Goal: Find specific page/section: Find specific page/section

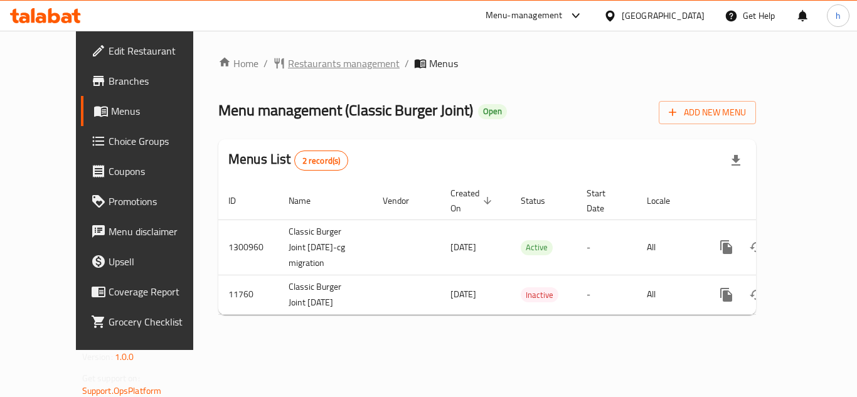
click at [312, 62] on span "Restaurants management" at bounding box center [344, 63] width 112 height 15
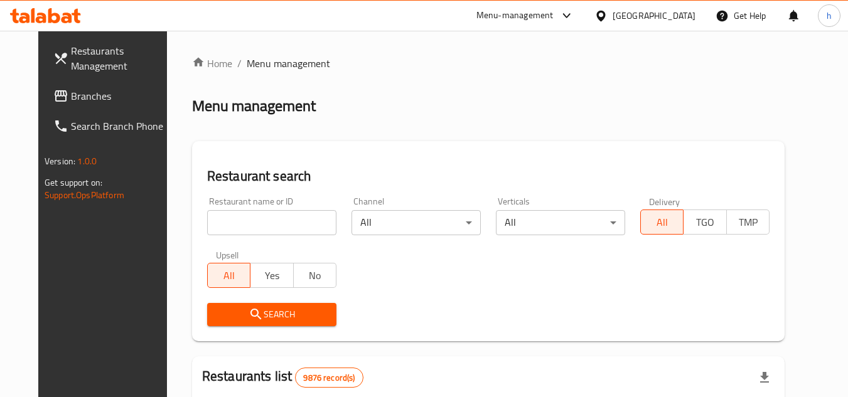
click at [257, 220] on input "search" at bounding box center [271, 222] width 129 height 25
paste input "7231"
type input "7231"
click button "Search" at bounding box center [271, 314] width 129 height 23
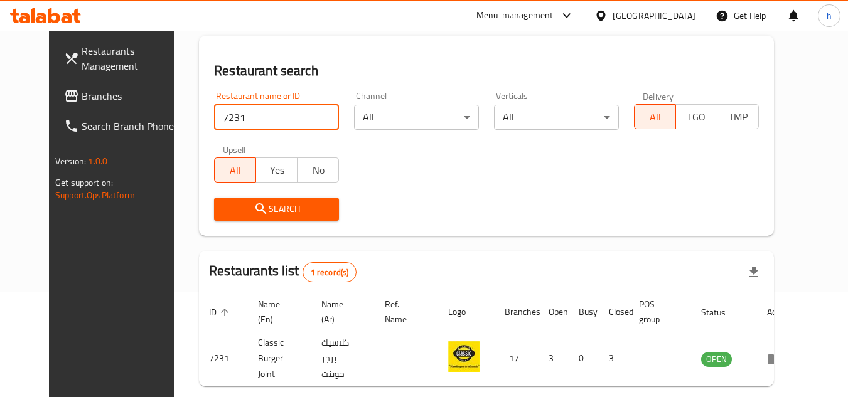
scroll to position [152, 0]
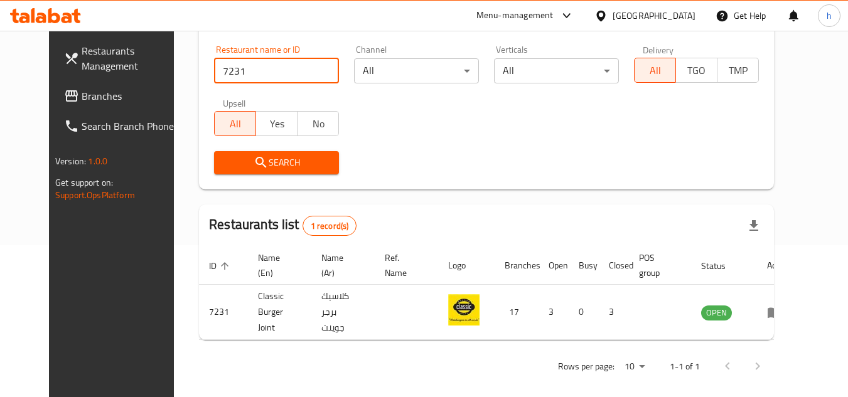
click at [681, 16] on div "[GEOGRAPHIC_DATA]" at bounding box center [653, 16] width 83 height 14
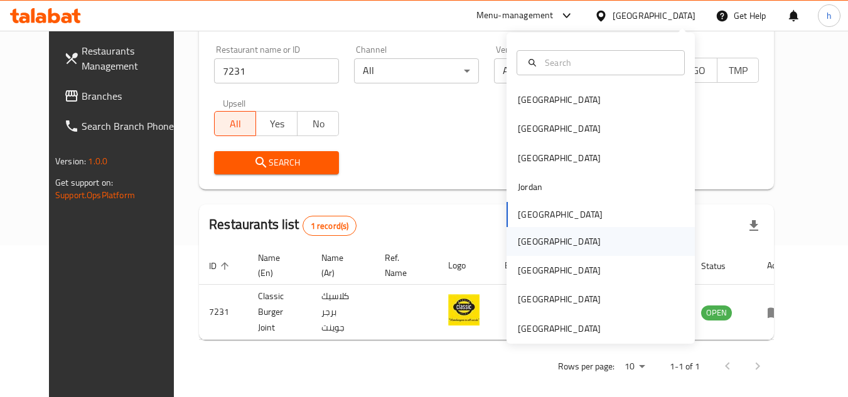
click at [562, 240] on div "[GEOGRAPHIC_DATA]" at bounding box center [600, 241] width 188 height 29
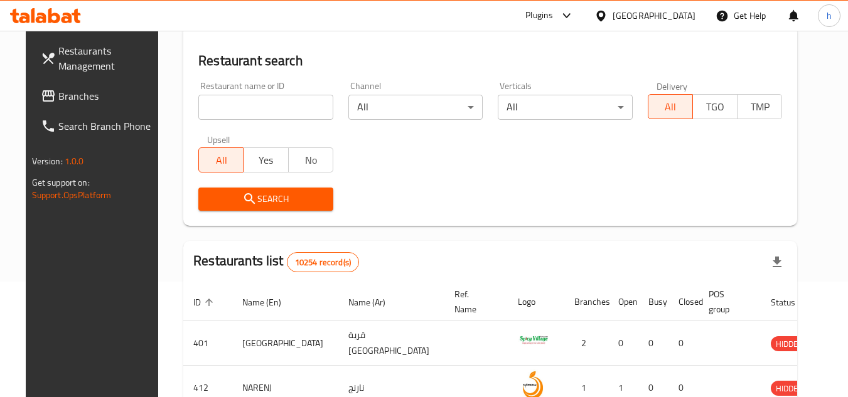
scroll to position [152, 0]
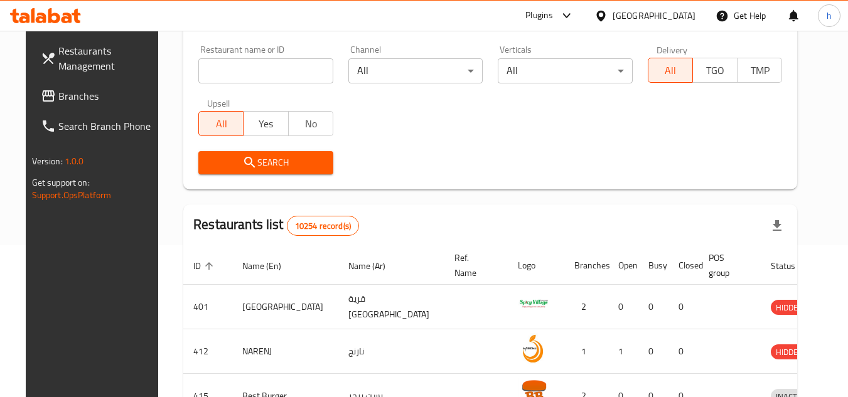
click at [58, 97] on span "Branches" at bounding box center [107, 95] width 99 height 15
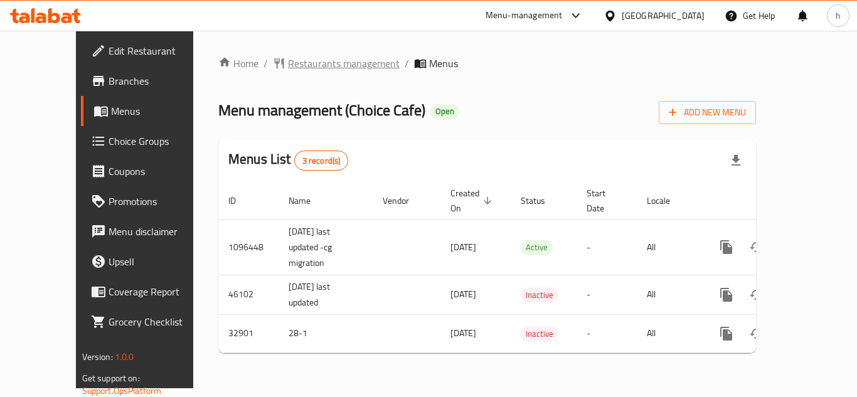
click at [288, 62] on span "Restaurants management" at bounding box center [344, 63] width 112 height 15
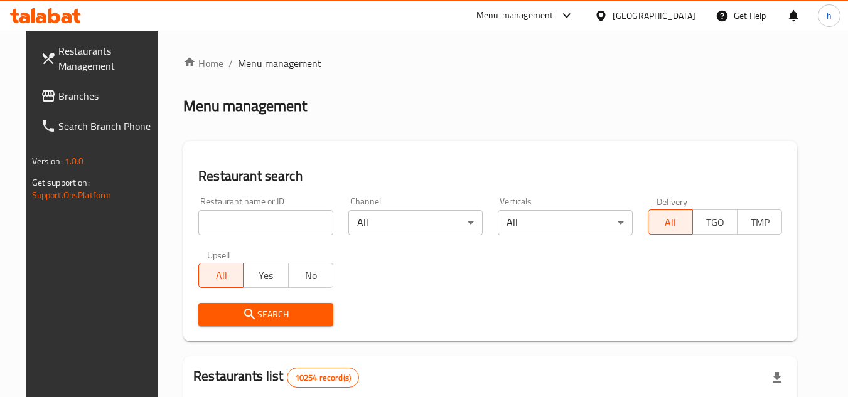
click at [289, 217] on input "search" at bounding box center [265, 222] width 135 height 25
paste input "16873"
type input "16873"
click button "Search" at bounding box center [265, 314] width 135 height 23
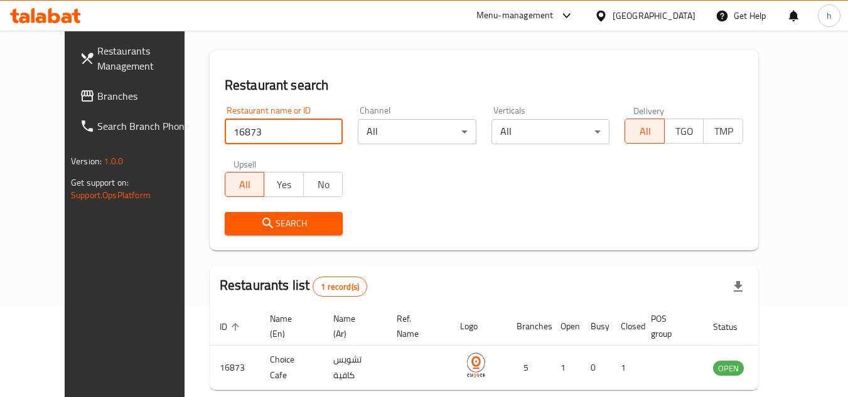
scroll to position [152, 0]
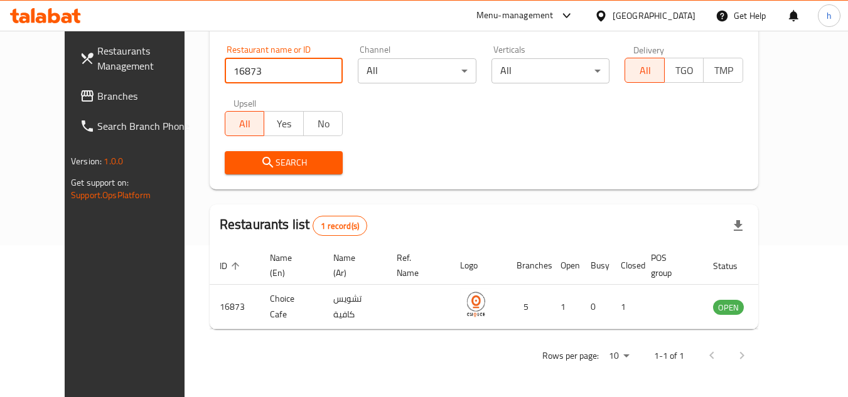
click at [696, 16] on div "[GEOGRAPHIC_DATA]" at bounding box center [644, 16] width 121 height 30
click at [683, 11] on div "[GEOGRAPHIC_DATA]" at bounding box center [653, 16] width 83 height 14
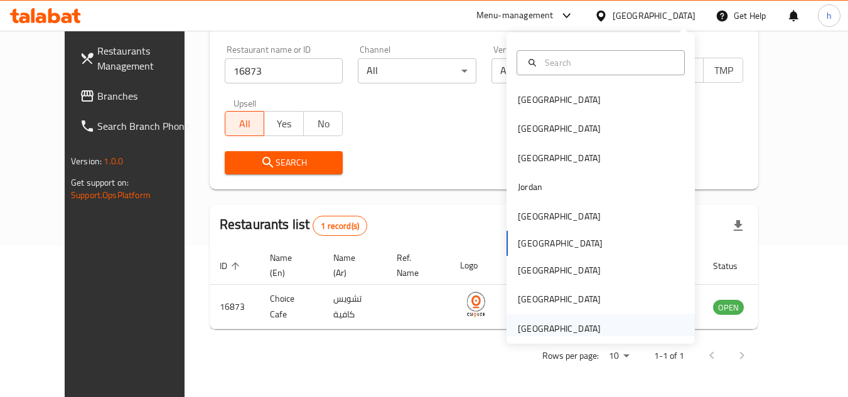
click at [573, 329] on div "[GEOGRAPHIC_DATA]" at bounding box center [559, 329] width 83 height 14
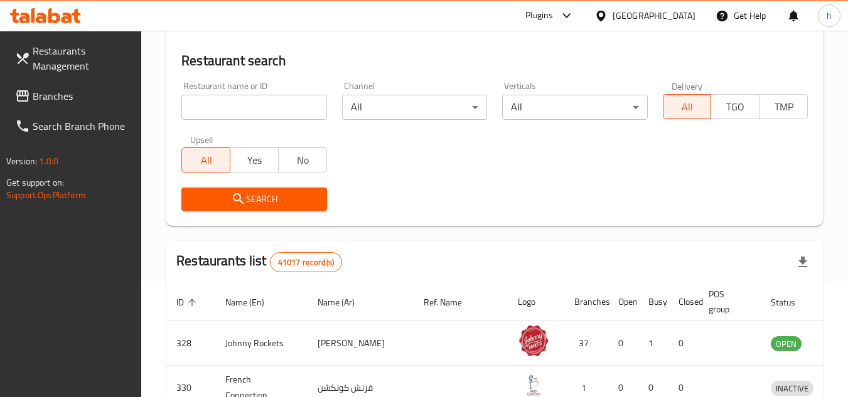
scroll to position [152, 0]
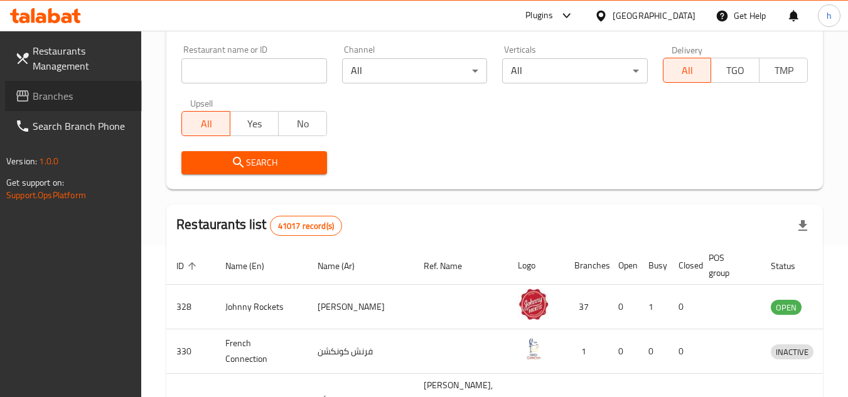
click at [59, 107] on link "Branches" at bounding box center [73, 96] width 137 height 30
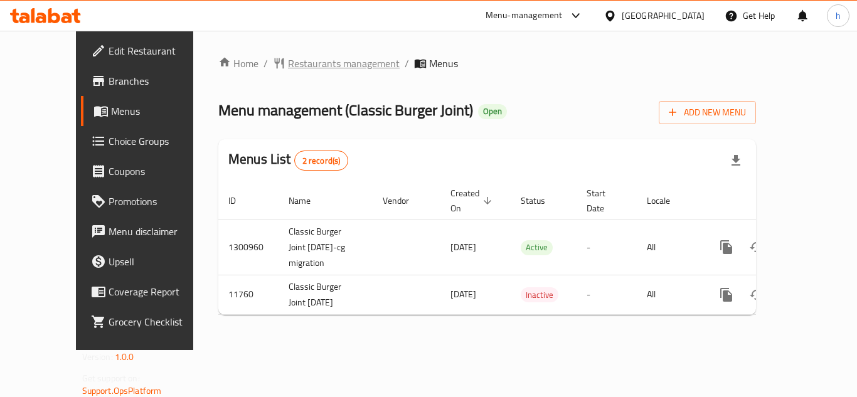
click at [288, 67] on span "Restaurants management" at bounding box center [344, 63] width 112 height 15
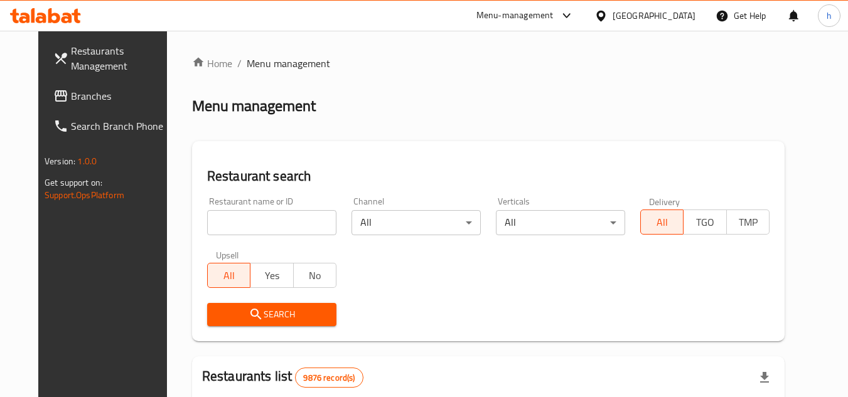
click at [240, 220] on input "search" at bounding box center [271, 222] width 129 height 25
paste input "7231"
type input "7231"
click at [230, 313] on span "Search" at bounding box center [271, 315] width 109 height 16
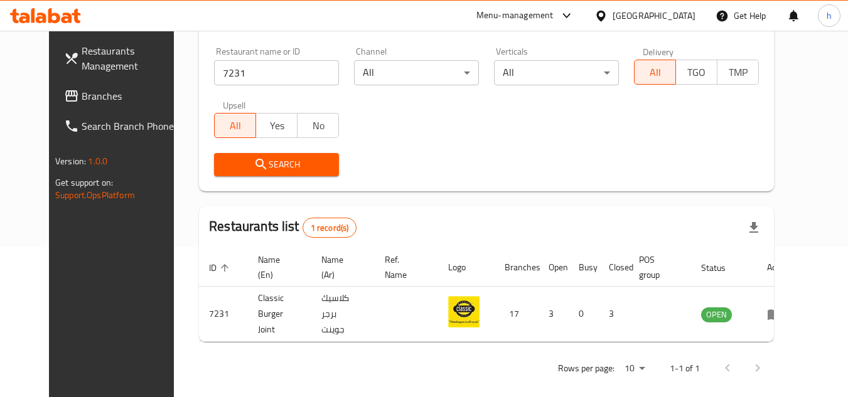
scroll to position [152, 0]
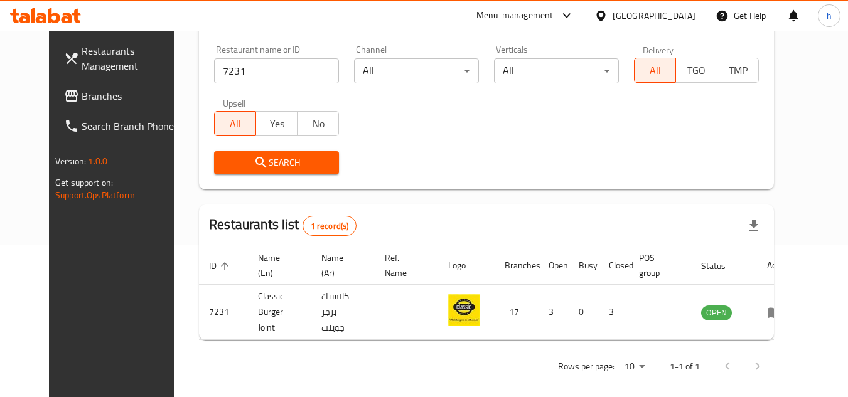
click at [686, 13] on div "[GEOGRAPHIC_DATA]" at bounding box center [653, 16] width 83 height 14
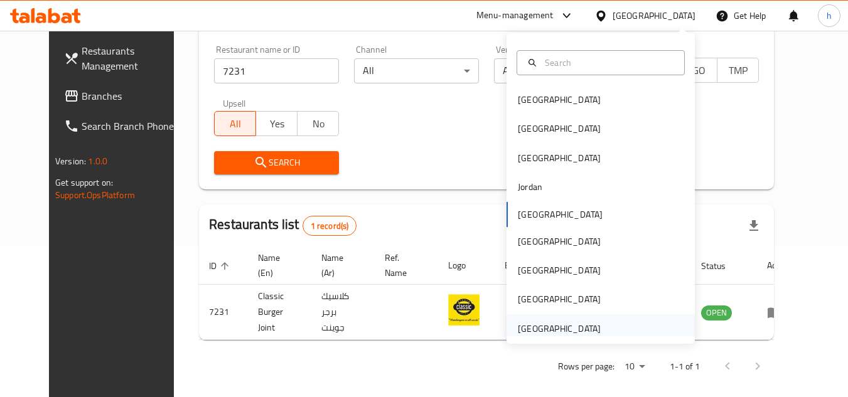
click at [544, 326] on div "[GEOGRAPHIC_DATA]" at bounding box center [559, 329] width 83 height 14
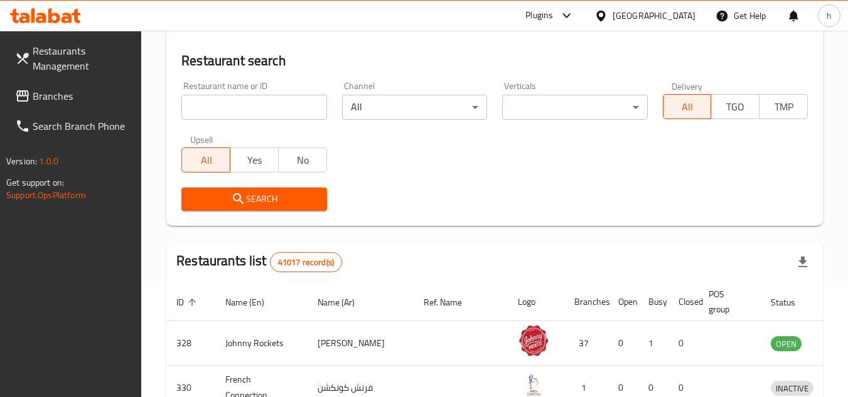
scroll to position [152, 0]
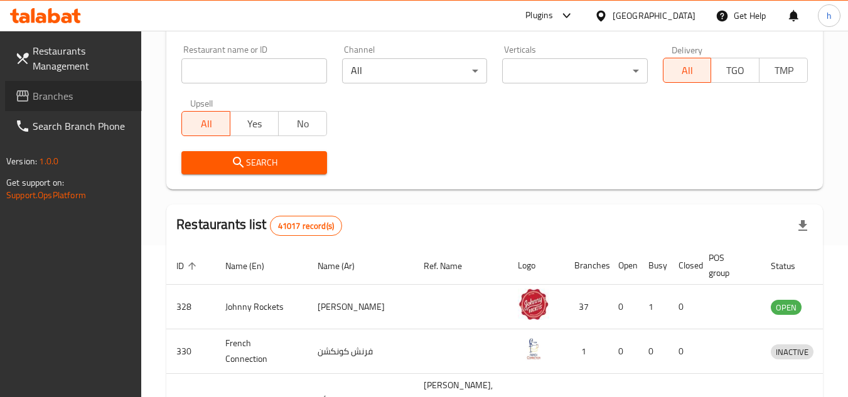
click at [88, 94] on span "Branches" at bounding box center [82, 95] width 99 height 15
